Goal: Task Accomplishment & Management: Manage account settings

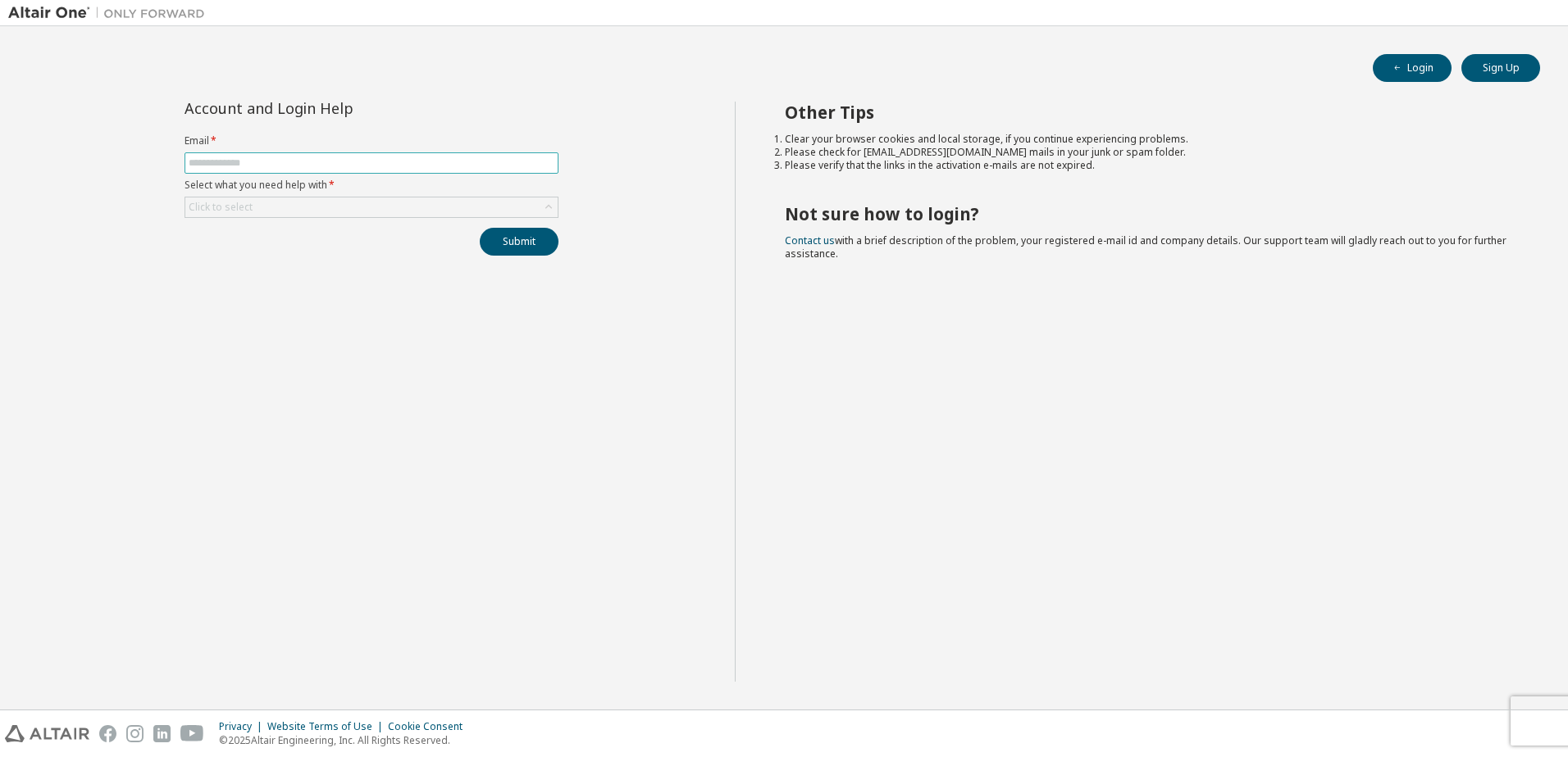
click at [338, 166] on input "text" at bounding box center [371, 163] width 365 height 13
type input "**********"
click at [345, 205] on div "Click to select" at bounding box center [371, 207] width 372 height 20
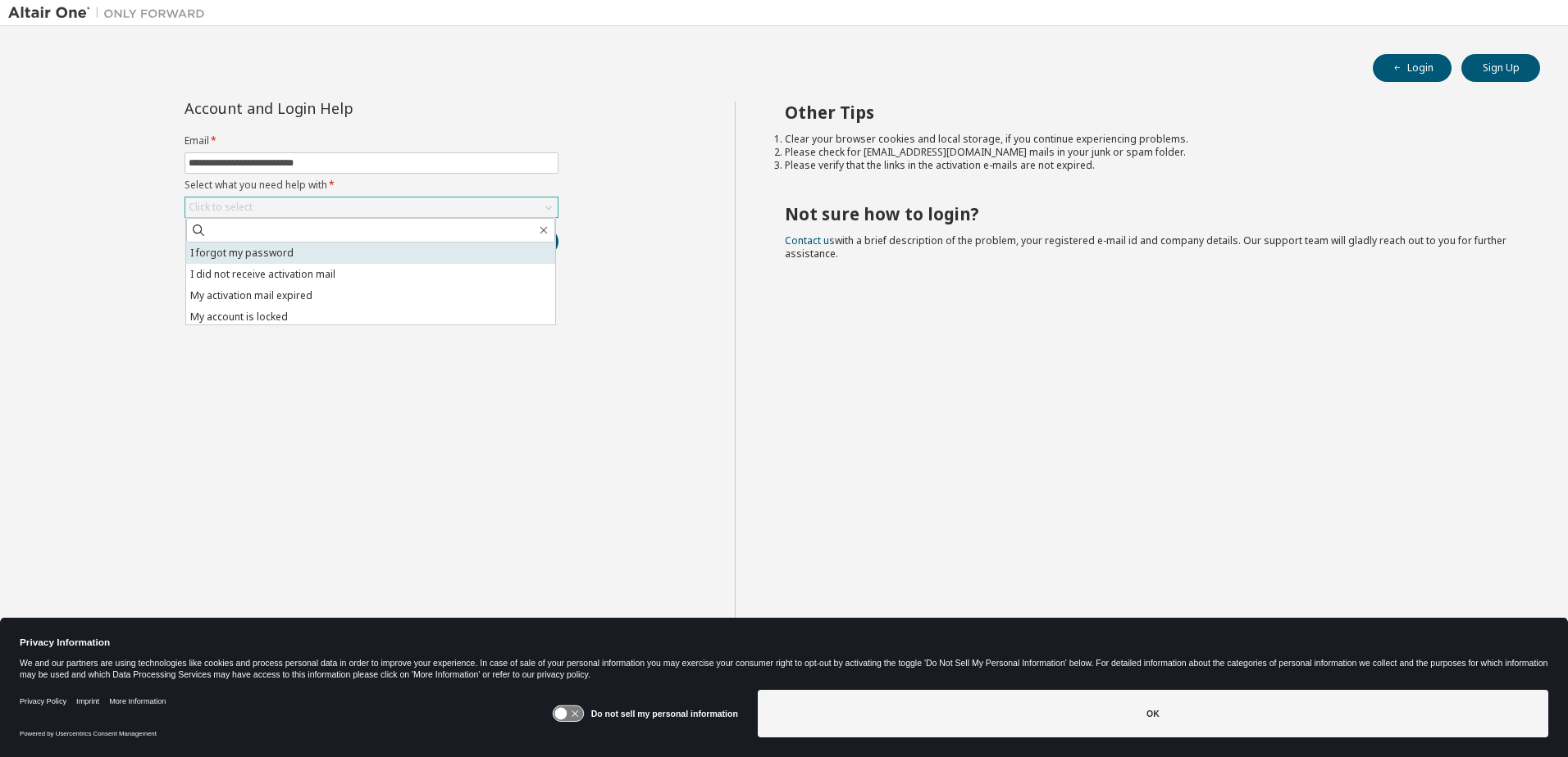
click at [300, 256] on li "I forgot my password" at bounding box center [370, 253] width 369 height 21
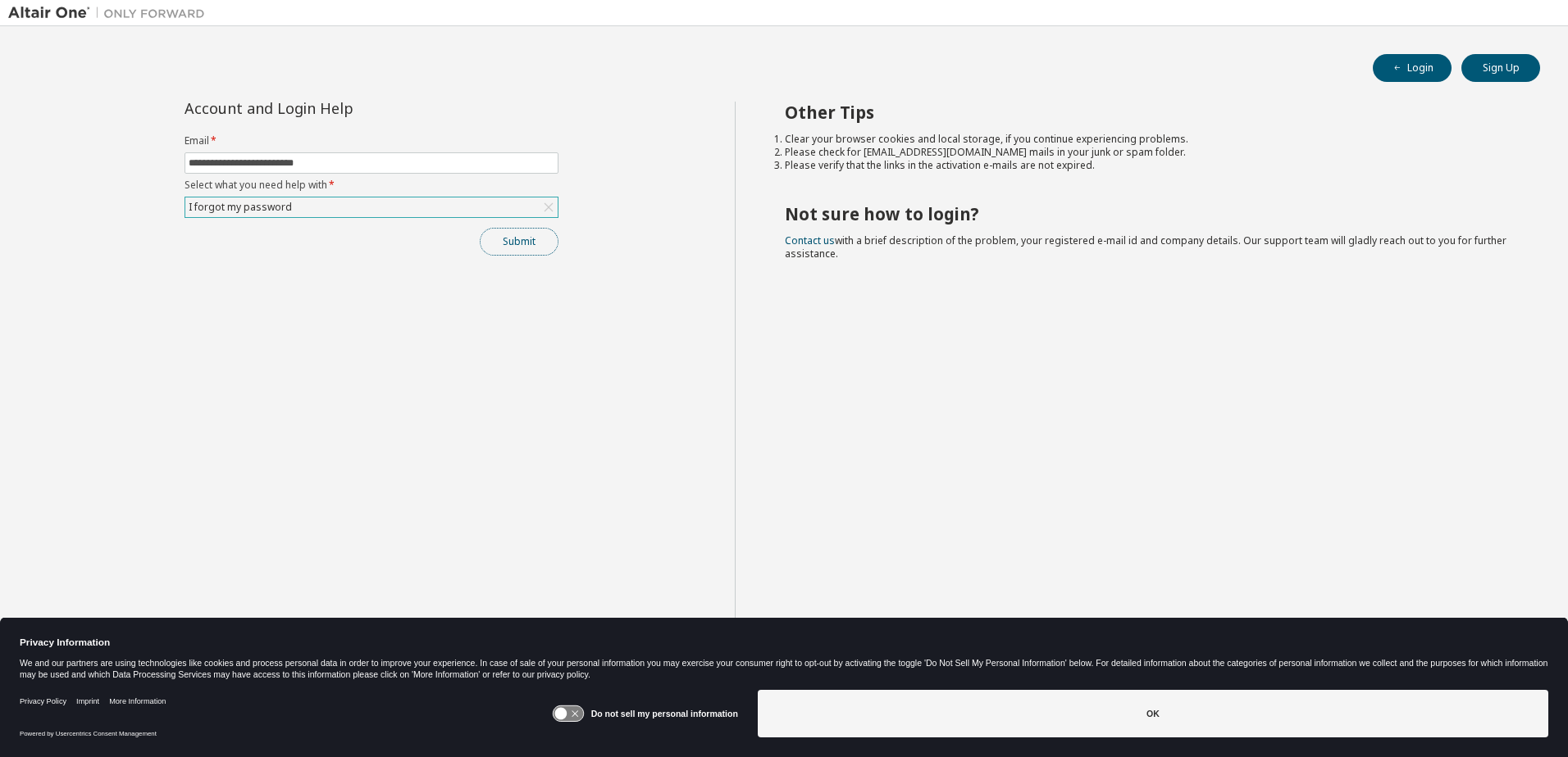
click at [522, 243] on button "Submit" at bounding box center [518, 241] width 79 height 28
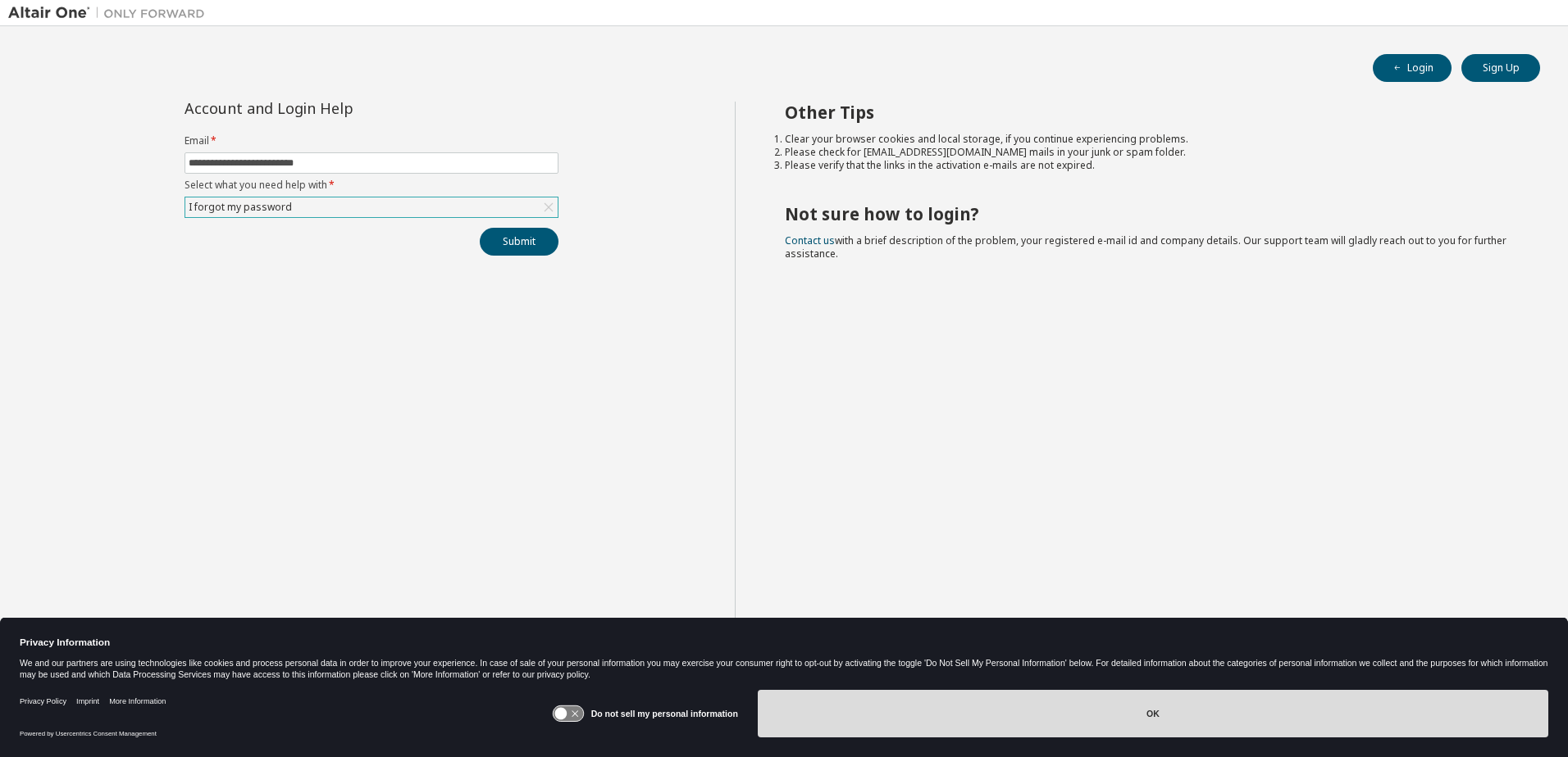
click at [1016, 712] on button "OK" at bounding box center [1152, 713] width 791 height 47
